Goal: Task Accomplishment & Management: Use online tool/utility

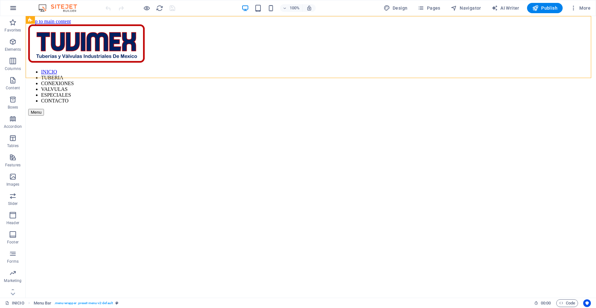
click at [11, 11] on icon "button" at bounding box center [13, 8] width 8 height 8
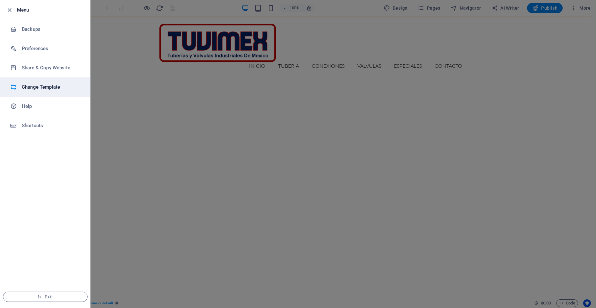
click at [46, 84] on h6 "Change Template" at bounding box center [51, 87] width 59 height 8
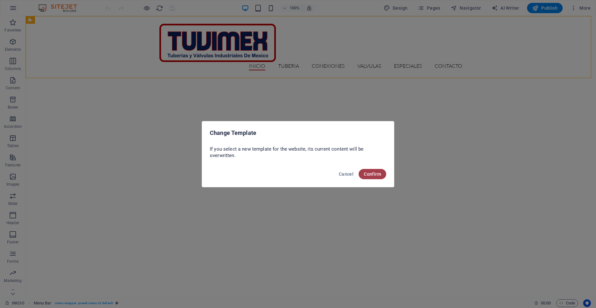
click at [371, 173] on span "Confirm" at bounding box center [372, 173] width 17 height 5
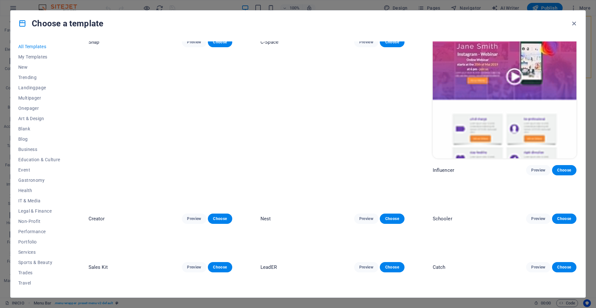
scroll to position [4343, 0]
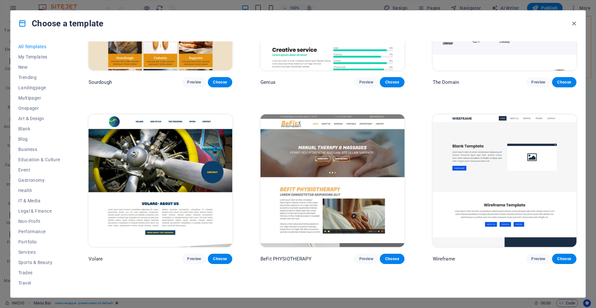
click at [183, 133] on img at bounding box center [161, 180] width 144 height 133
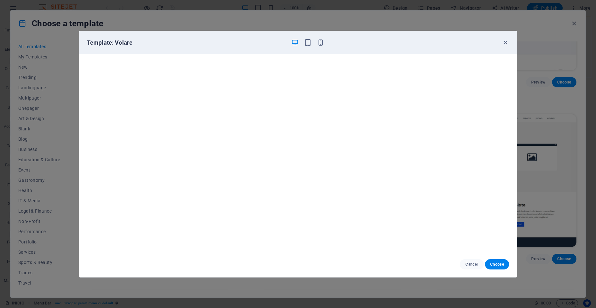
scroll to position [2, 0]
click at [506, 45] on icon "button" at bounding box center [505, 42] width 7 height 7
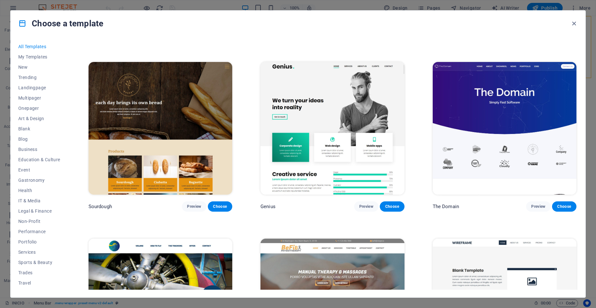
scroll to position [4183, 0]
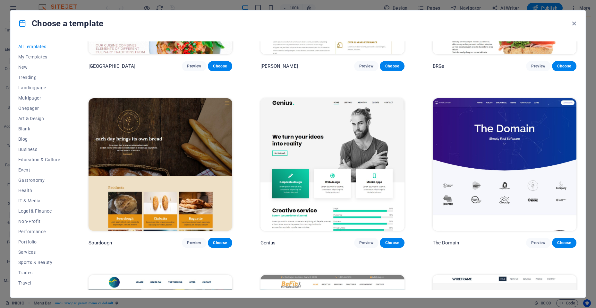
click at [500, 135] on img at bounding box center [505, 164] width 144 height 133
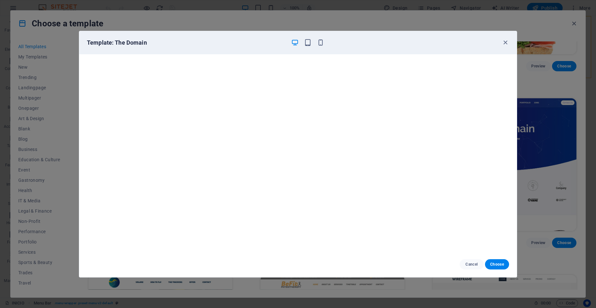
scroll to position [2, 0]
click at [492, 265] on span "Choose" at bounding box center [497, 264] width 14 height 5
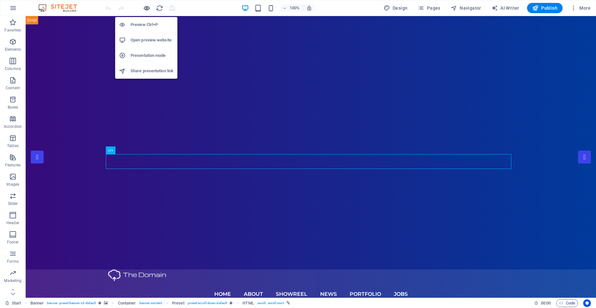
click at [146, 8] on icon "button" at bounding box center [146, 7] width 7 height 7
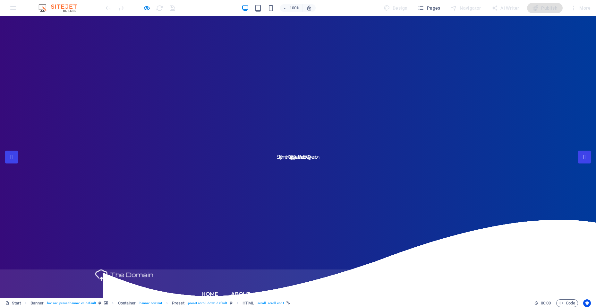
click at [173, 9] on div at bounding box center [140, 8] width 72 height 10
click at [158, 9] on div at bounding box center [140, 8] width 72 height 10
click at [173, 9] on div at bounding box center [140, 8] width 72 height 10
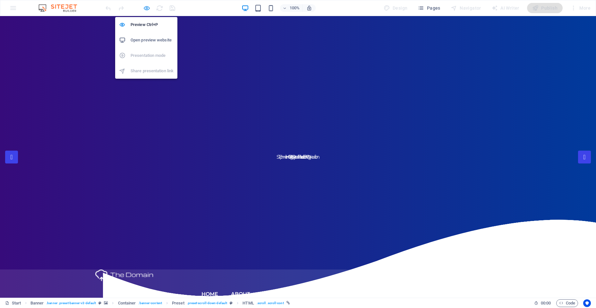
click at [148, 9] on icon "button" at bounding box center [146, 7] width 7 height 7
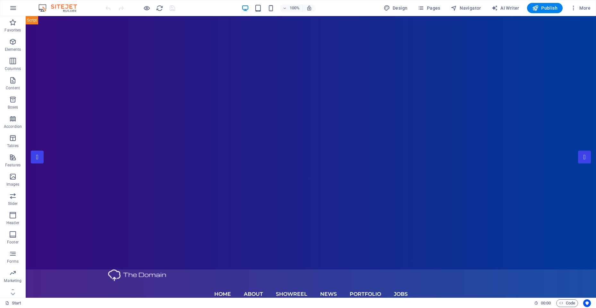
drag, startPoint x: 594, startPoint y: 141, endPoint x: 606, endPoint y: 30, distance: 111.4
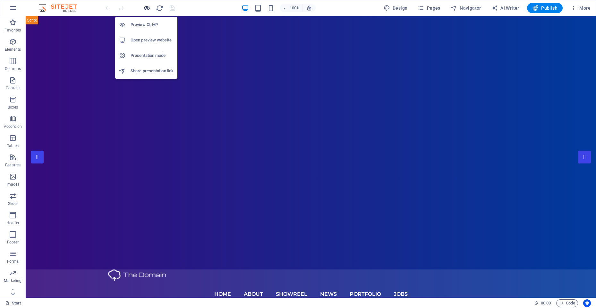
click at [147, 9] on icon "button" at bounding box center [146, 7] width 7 height 7
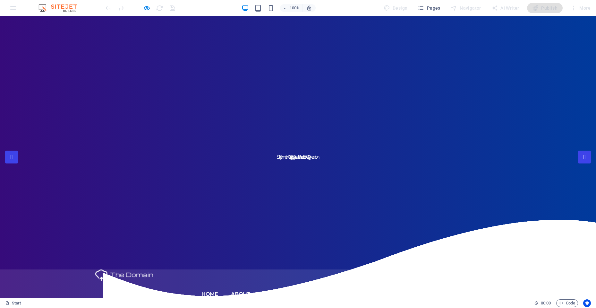
click at [245, 281] on link "About" at bounding box center [240, 294] width 19 height 26
click at [285, 281] on link "Showreel" at bounding box center [278, 294] width 31 height 26
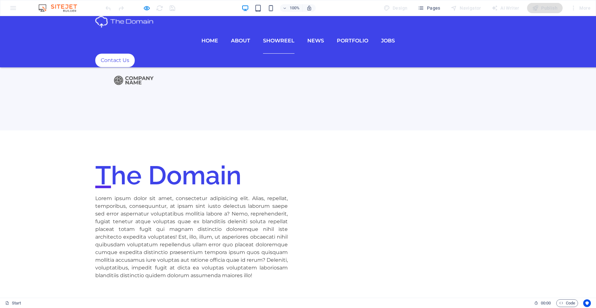
scroll to position [913, 0]
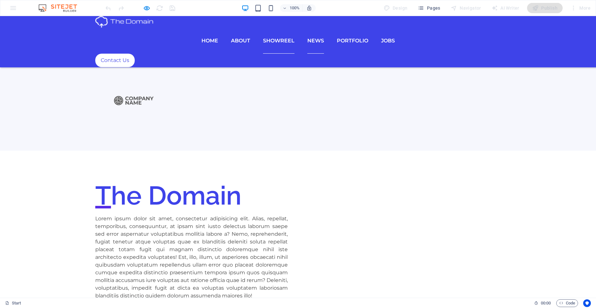
click at [321, 28] on link "News" at bounding box center [316, 41] width 17 height 26
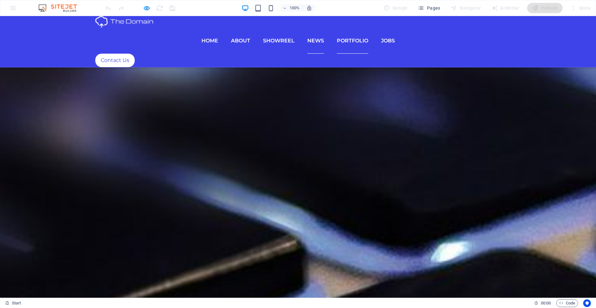
scroll to position [2684, 0]
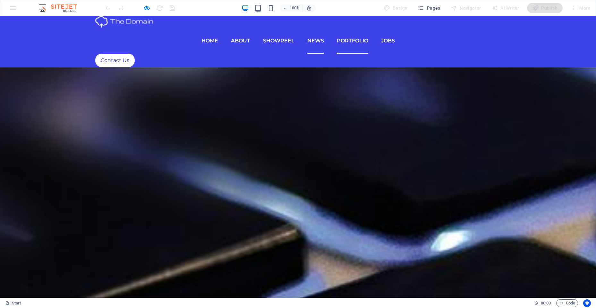
click at [354, 28] on link "Portfolio" at bounding box center [352, 41] width 31 height 26
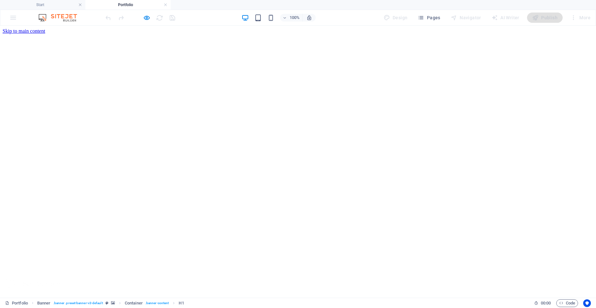
scroll to position [0, 0]
click at [217, 297] on nav "Home About Showreel News Portfolio jobs" at bounding box center [298, 314] width 591 height 35
click at [145, 19] on icon "button" at bounding box center [146, 17] width 7 height 7
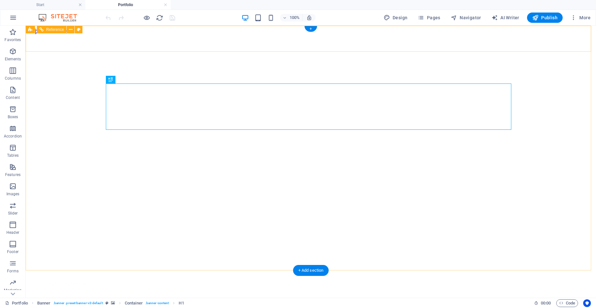
click at [232, 297] on nav "Home About Showreel News Portfolio jobs" at bounding box center [311, 314] width 566 height 35
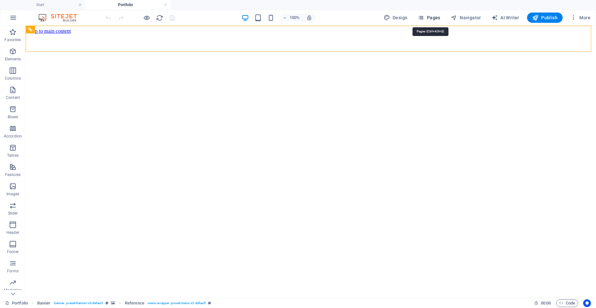
click at [434, 17] on span "Pages" at bounding box center [429, 17] width 22 height 6
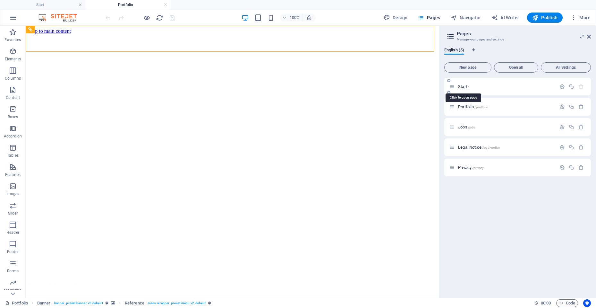
click at [462, 87] on span "Start /" at bounding box center [463, 86] width 11 height 5
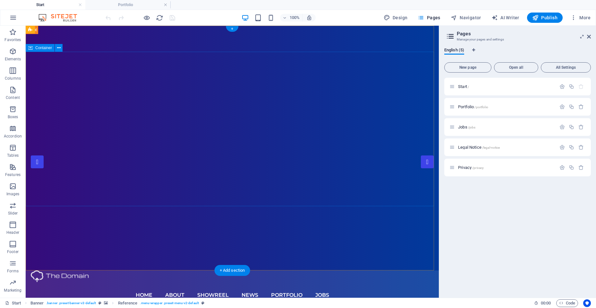
click at [549, 20] on span "Publish" at bounding box center [545, 17] width 25 height 6
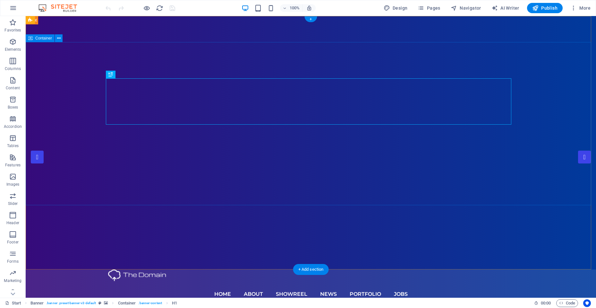
click at [48, 40] on span "Container" at bounding box center [43, 38] width 17 height 4
click at [46, 40] on span "Container" at bounding box center [43, 38] width 17 height 4
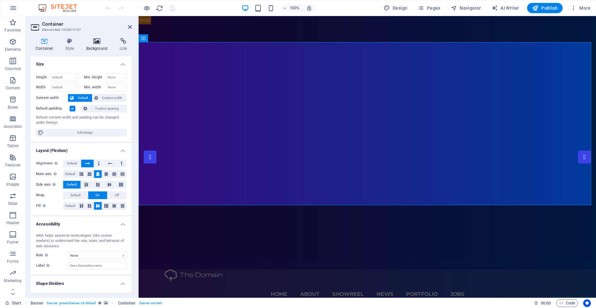
click at [96, 47] on h4 "Background" at bounding box center [99, 44] width 34 height 13
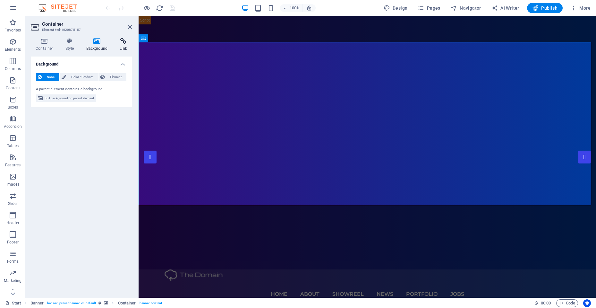
click at [121, 43] on icon at bounding box center [123, 41] width 17 height 6
click at [69, 45] on h4 "Style" at bounding box center [71, 44] width 21 height 13
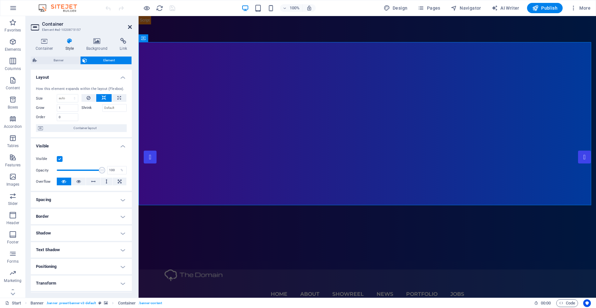
click at [128, 28] on icon at bounding box center [130, 26] width 4 height 5
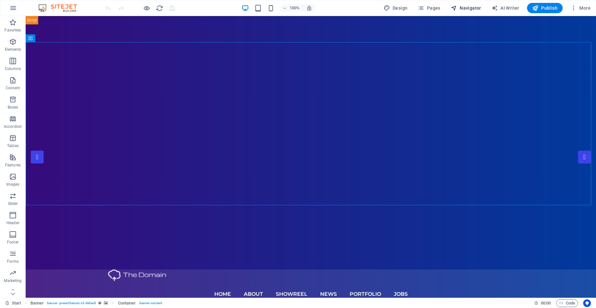
click at [465, 6] on span "Navigator" at bounding box center [466, 8] width 30 height 6
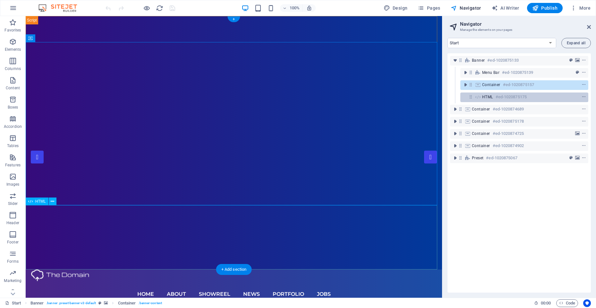
click at [497, 98] on h6 "#ed-1020875175" at bounding box center [511, 97] width 31 height 8
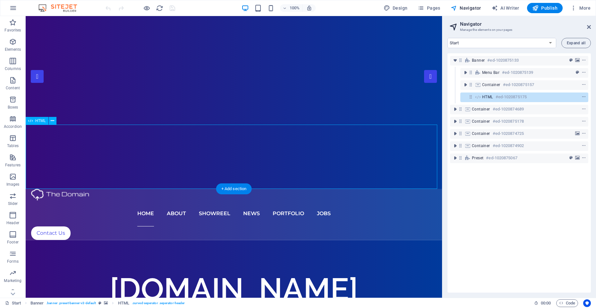
click at [498, 98] on h6 "#ed-1020875175" at bounding box center [511, 97] width 31 height 8
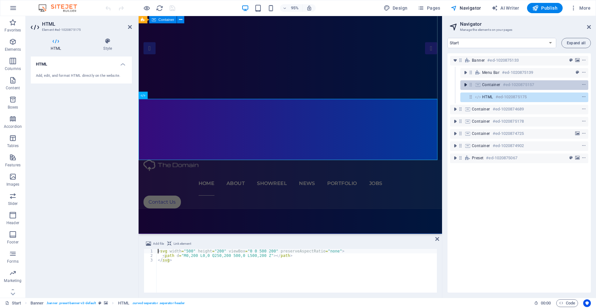
click at [466, 83] on icon "toggle-expand" at bounding box center [466, 85] width 6 height 6
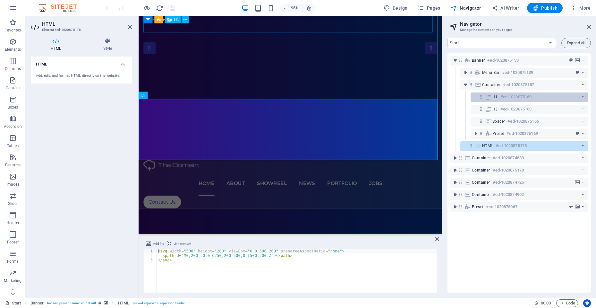
click at [508, 95] on h6 "#ed-1020875160" at bounding box center [516, 97] width 31 height 8
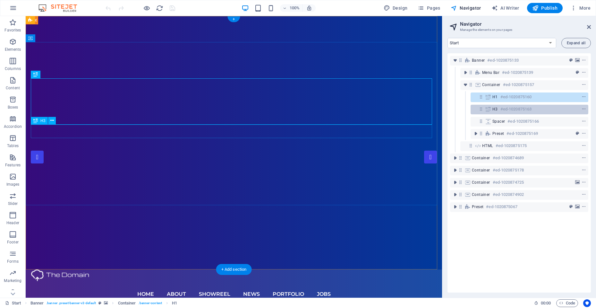
click at [508, 108] on h6 "#ed-1020875163" at bounding box center [516, 109] width 31 height 8
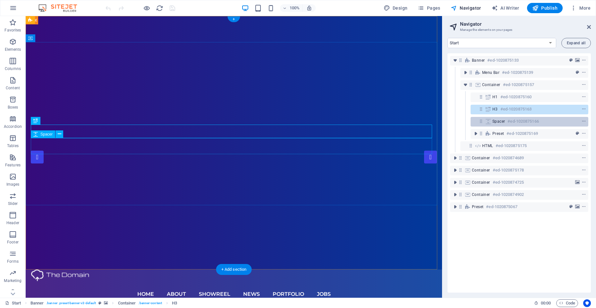
click at [509, 120] on h6 "#ed-1020875166" at bounding box center [523, 121] width 31 height 8
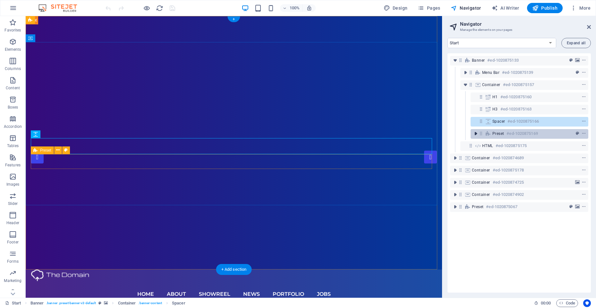
click at [476, 133] on icon "toggle-expand" at bounding box center [476, 133] width 6 height 6
click at [504, 133] on span "Preset" at bounding box center [499, 133] width 12 height 5
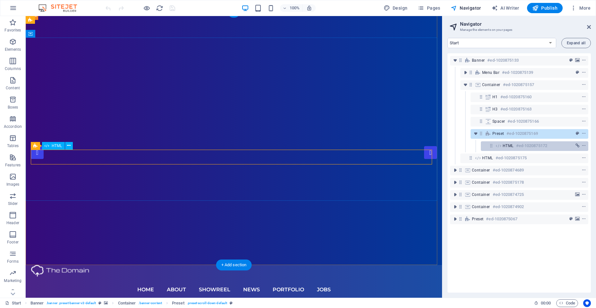
click at [509, 144] on span "HTML" at bounding box center [508, 145] width 11 height 5
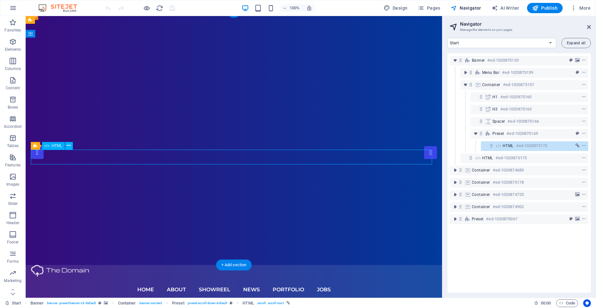
click at [511, 145] on span "HTML" at bounding box center [508, 145] width 11 height 5
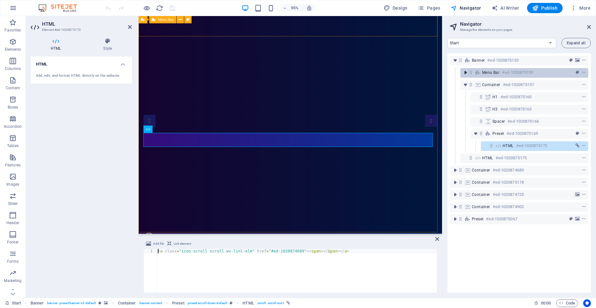
click at [466, 74] on icon "toggle-expand" at bounding box center [466, 72] width 6 height 6
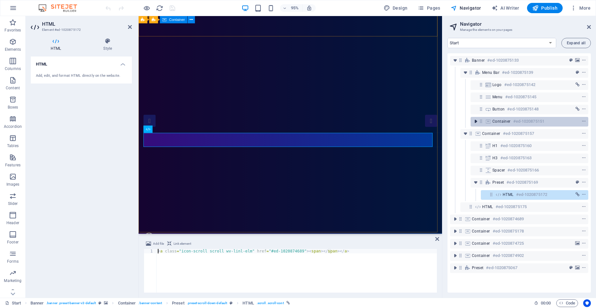
click at [476, 119] on icon "toggle-expand" at bounding box center [476, 121] width 6 height 6
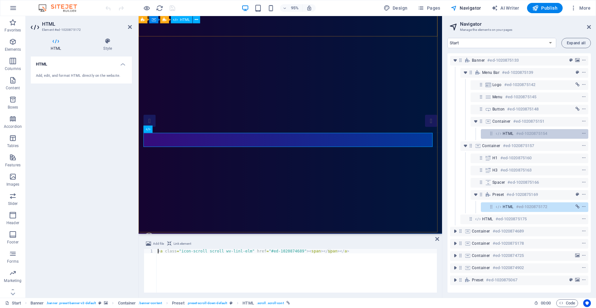
click at [501, 133] on icon at bounding box center [498, 133] width 7 height 5
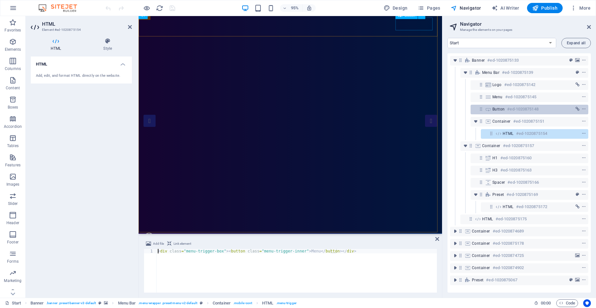
click at [492, 110] on div "Button #ed-1020875148" at bounding box center [530, 110] width 118 height 10
